Goal: Use online tool/utility: Utilize a website feature to perform a specific function

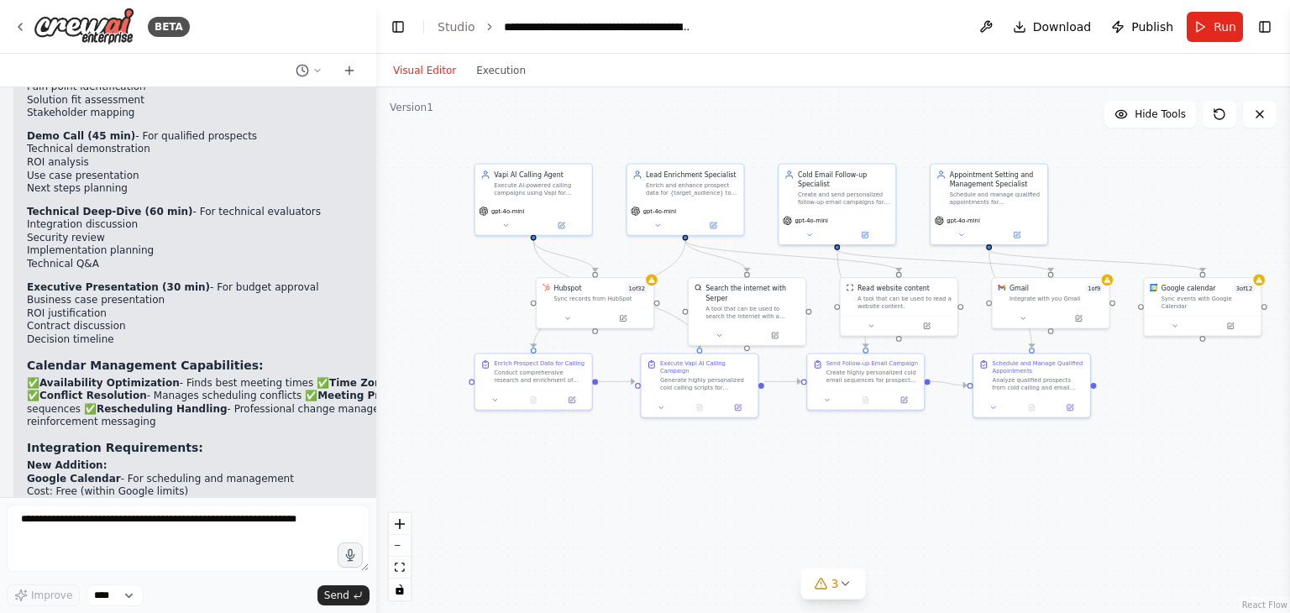
scroll to position [33255, 0]
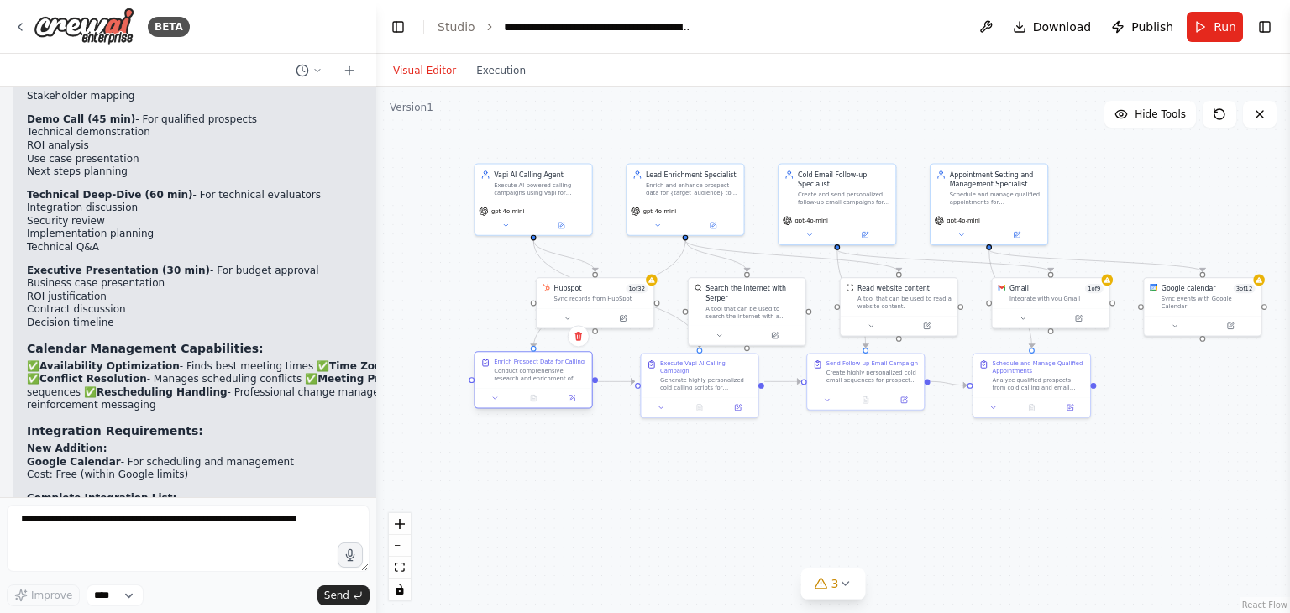
click at [497, 404] on div at bounding box center [533, 397] width 117 height 19
click at [494, 397] on icon at bounding box center [495, 398] width 4 height 2
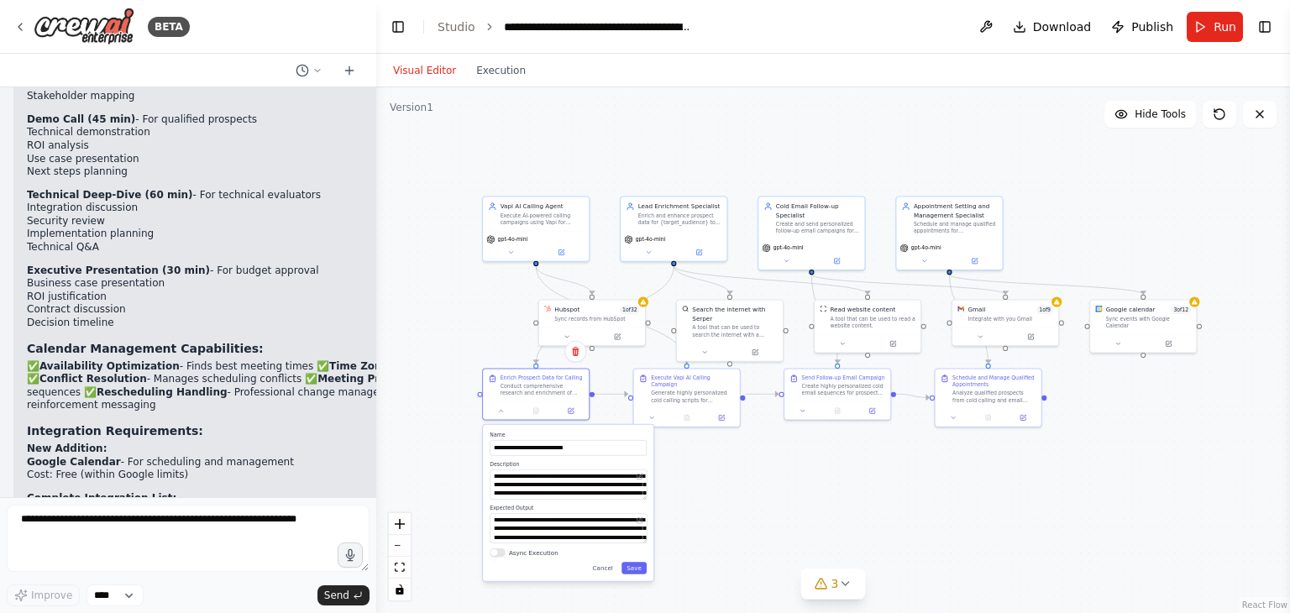
click at [722, 472] on div ".deletable-edge-delete-btn { width: 20px; height: 20px; border: 0px solid #ffff…" at bounding box center [833, 350] width 914 height 526
click at [501, 408] on icon at bounding box center [501, 409] width 3 height 2
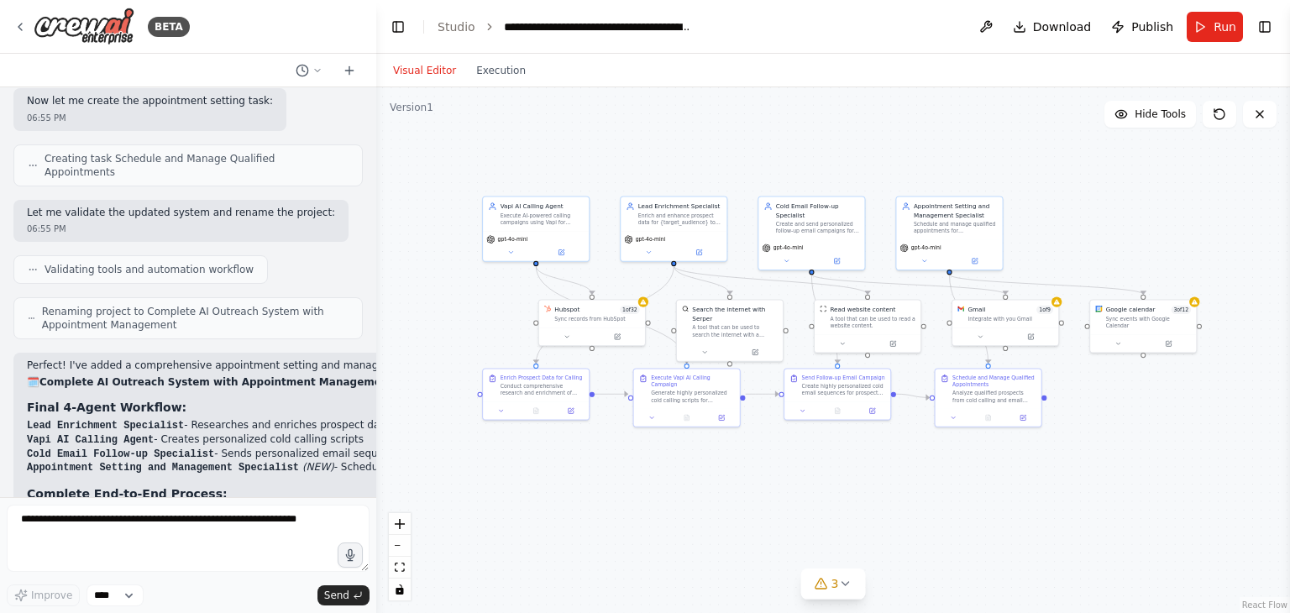
scroll to position [30534, 0]
drag, startPoint x: 372, startPoint y: 257, endPoint x: 372, endPoint y: 237, distance: 20.2
click at [485, 276] on div "BETA a multi-agent outreach system composed of an AI called calling agent and p…" at bounding box center [645, 306] width 1290 height 613
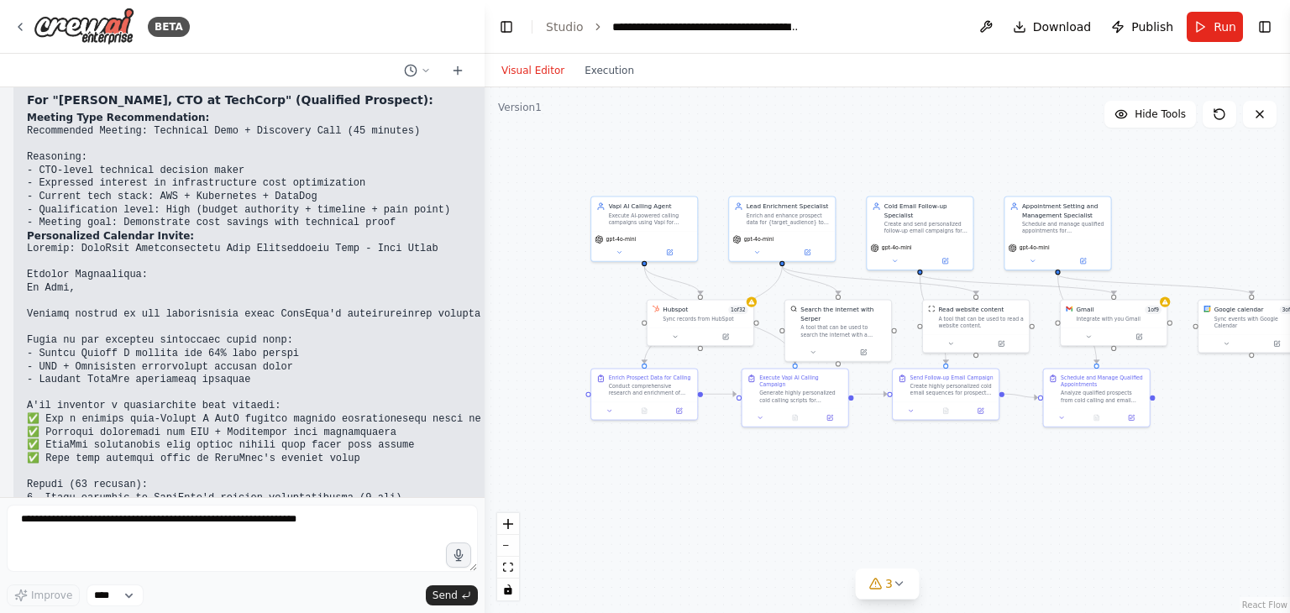
scroll to position [29874, 0]
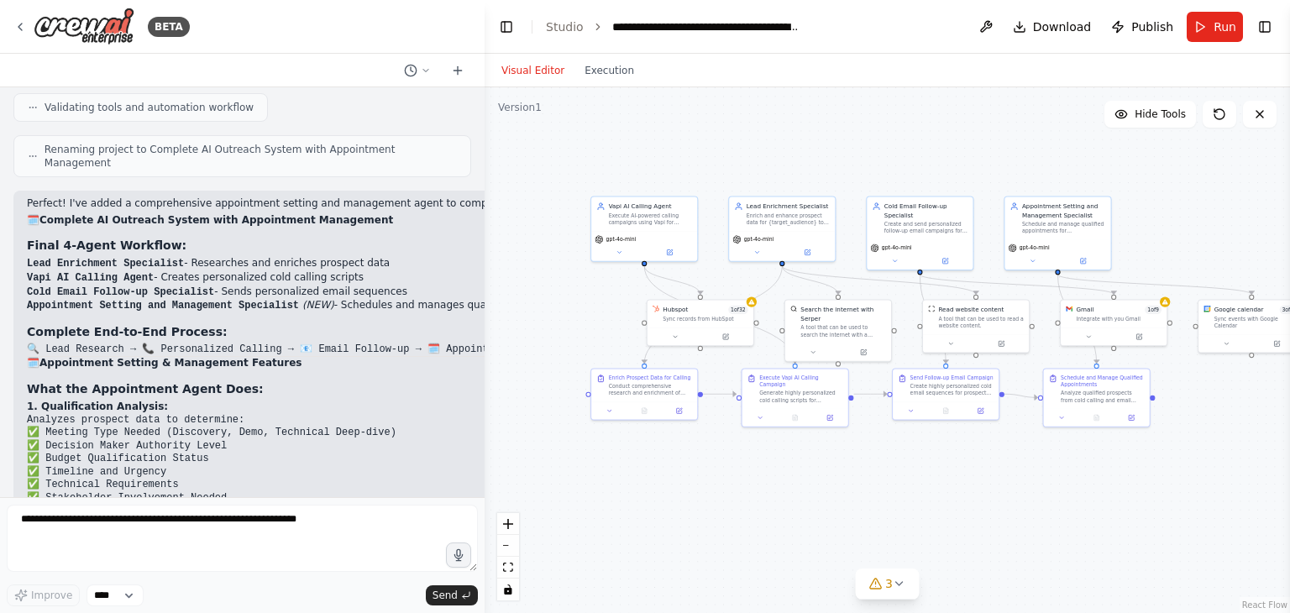
drag, startPoint x: 481, startPoint y: 265, endPoint x: 517, endPoint y: 266, distance: 35.3
click at [517, 266] on div "BETA a multi-agent outreach system composed of an AI called calling agent and p…" at bounding box center [645, 306] width 1290 height 613
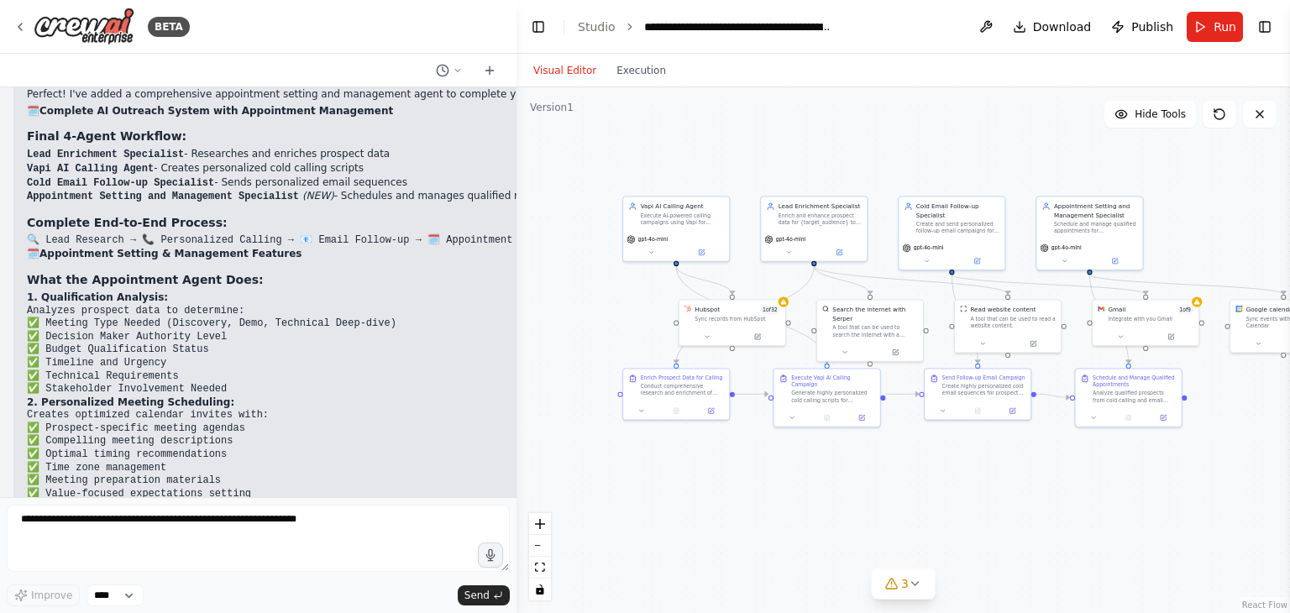
scroll to position [29742, 0]
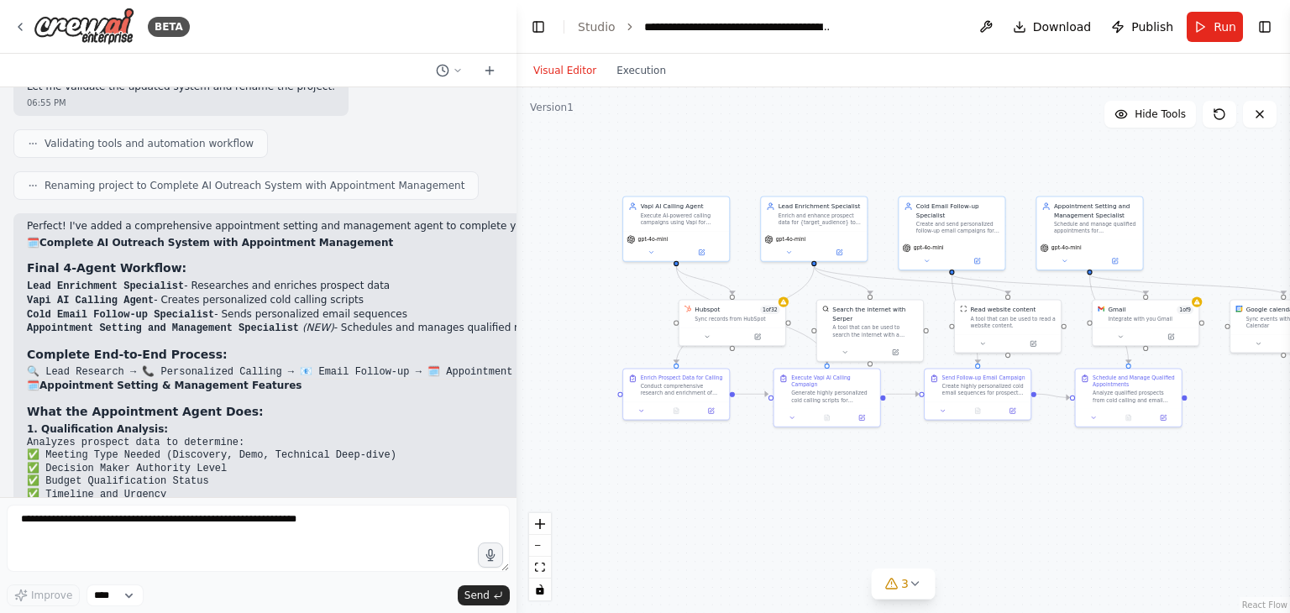
drag, startPoint x: 511, startPoint y: 254, endPoint x: 588, endPoint y: 263, distance: 77.8
click at [588, 263] on div "BETA a multi-agent outreach system composed of an AI called calling agent and p…" at bounding box center [645, 306] width 1290 height 613
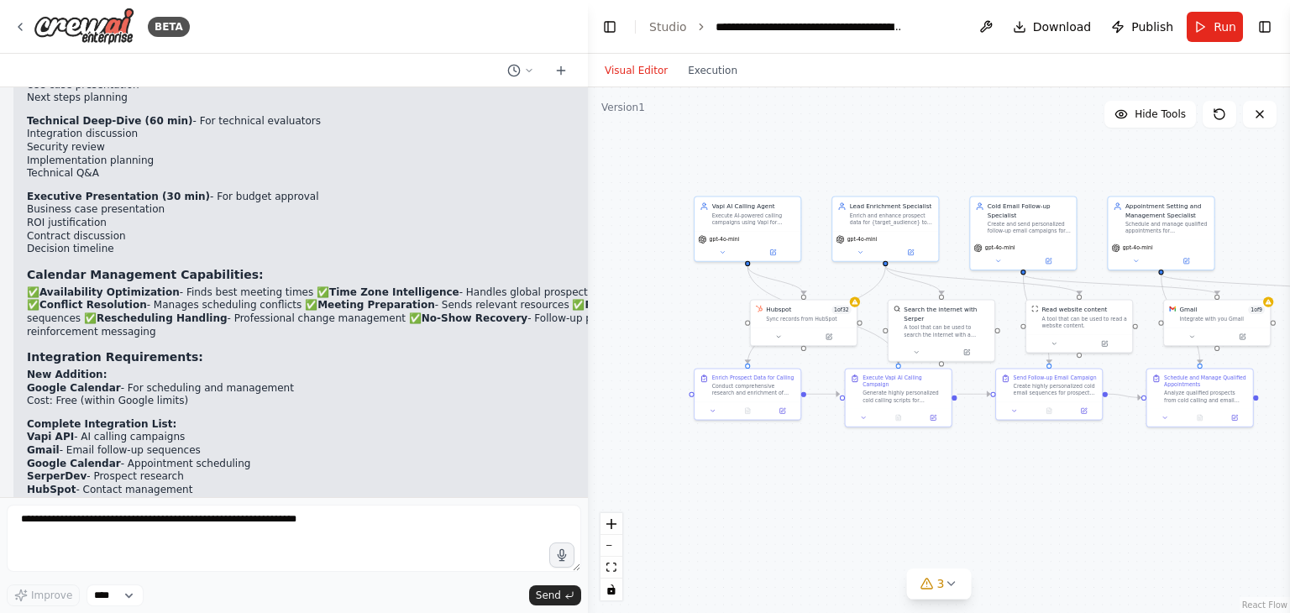
scroll to position [32134, 0]
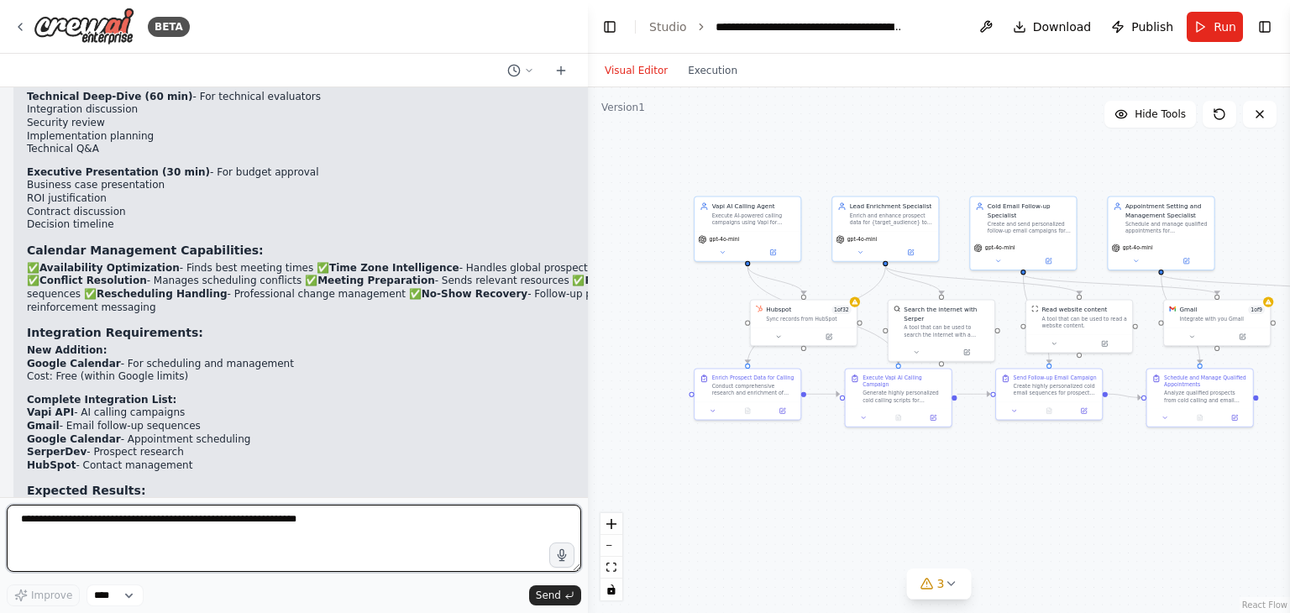
click at [237, 520] on textarea at bounding box center [294, 538] width 575 height 67
type textarea "**********"
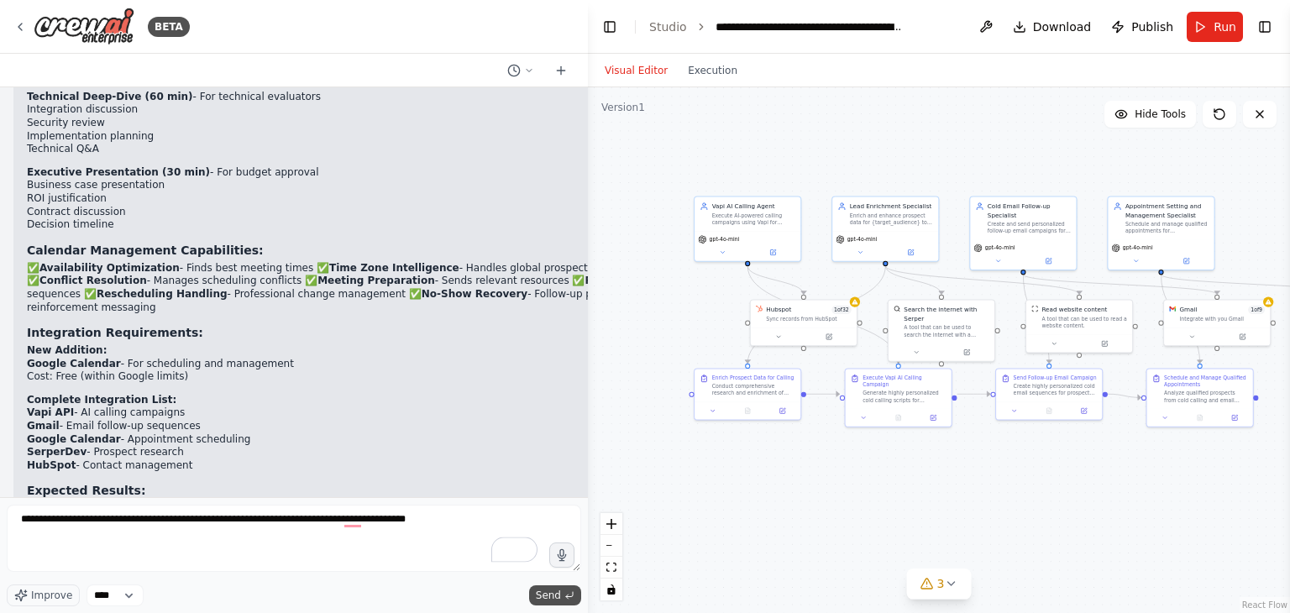
click at [566, 600] on icon "submit" at bounding box center [569, 595] width 10 height 10
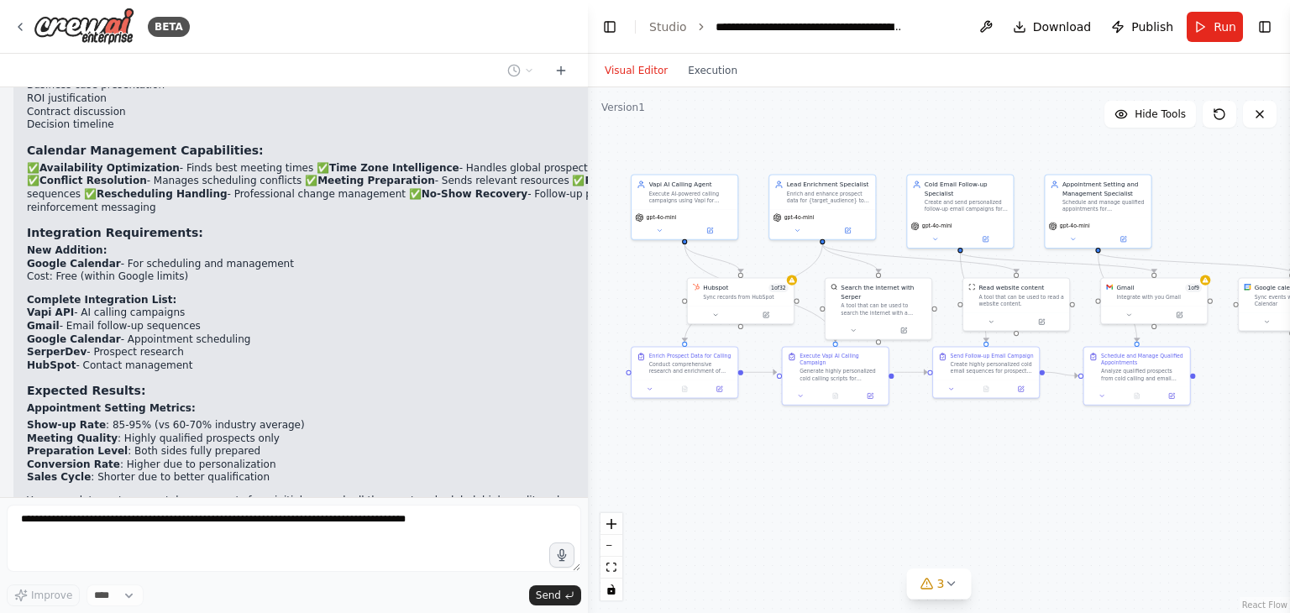
scroll to position [32362, 0]
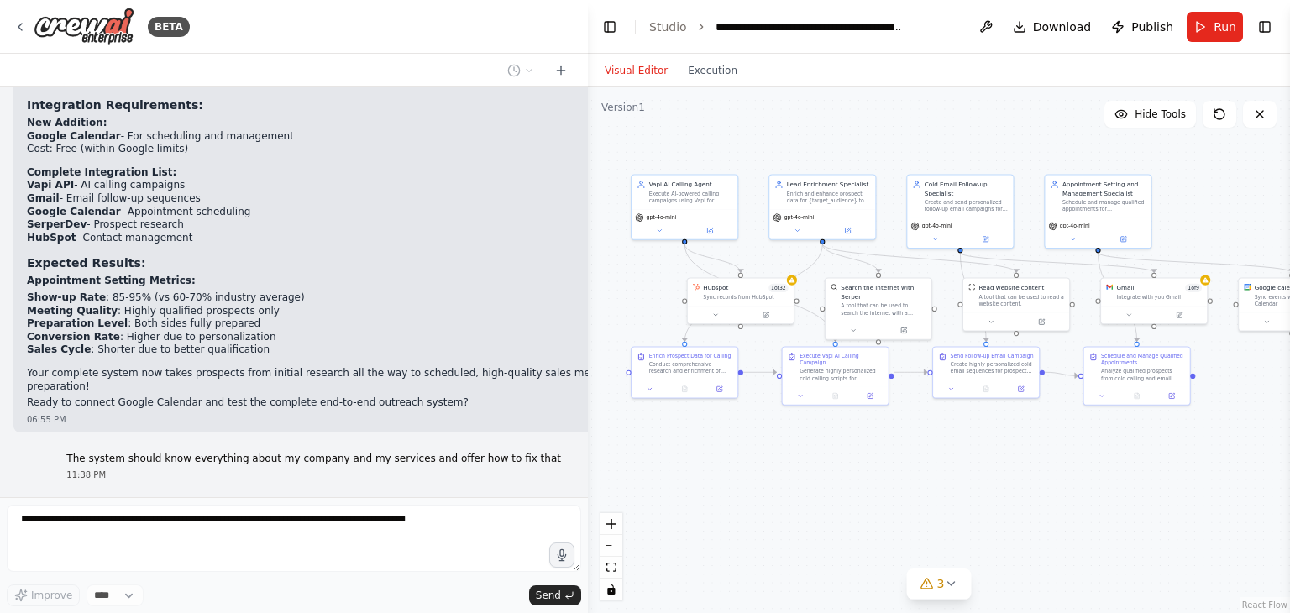
drag, startPoint x: 963, startPoint y: 523, endPoint x: 900, endPoint y: 503, distance: 66.1
click at [900, 503] on div ".deletable-edge-delete-btn { width: 20px; height: 20px; border: 0px solid #ffff…" at bounding box center [939, 350] width 702 height 526
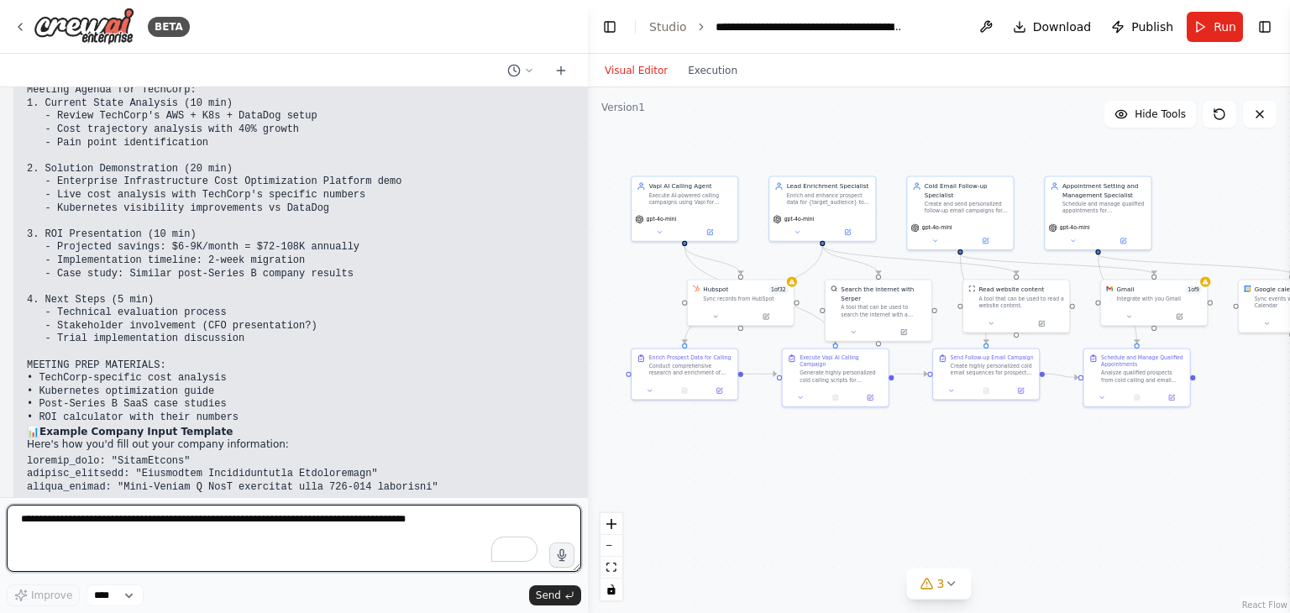
scroll to position [34587, 0]
